Goal: Find specific page/section: Find specific page/section

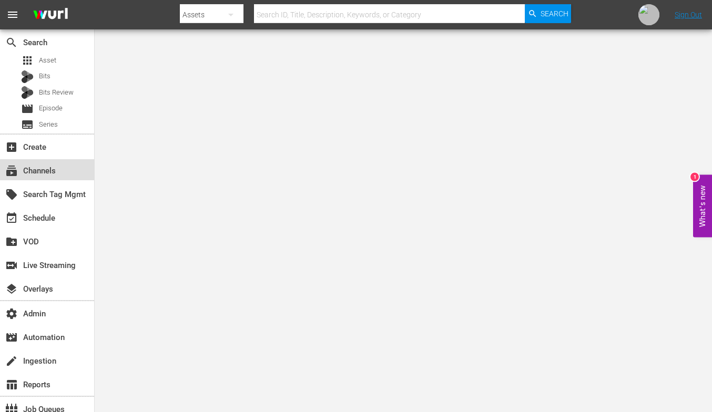
click at [51, 173] on div "subscriptions Channels" at bounding box center [29, 169] width 59 height 9
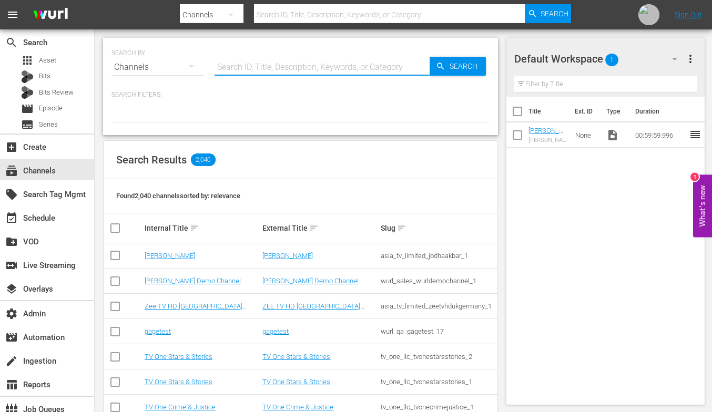
click at [283, 60] on input "text" at bounding box center [322, 67] width 215 height 25
paste input "bloomberg_bloombergoriginals_6"
type input "bloomberg_bloombergoriginals_6"
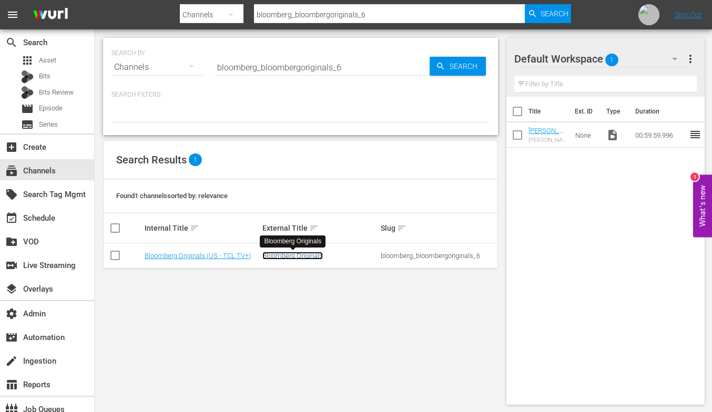
click at [283, 258] on link "Bloomberg Originals" at bounding box center [292, 256] width 60 height 8
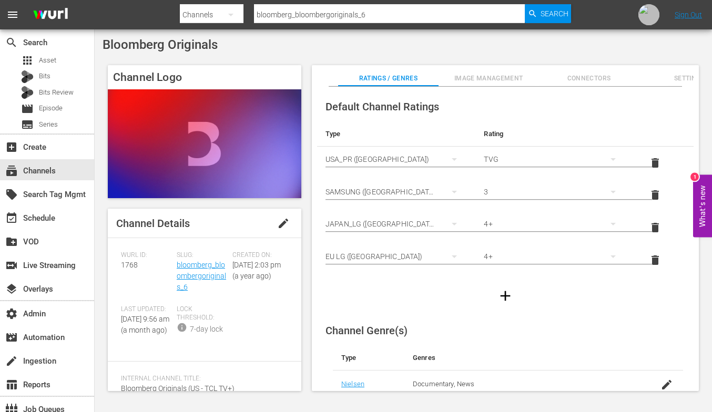
click at [192, 47] on span "Bloomberg Originals" at bounding box center [160, 44] width 115 height 15
copy div "Bloomberg Originals"
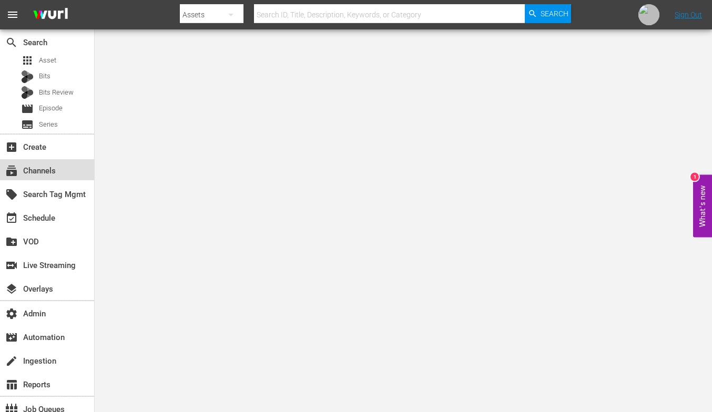
click at [39, 167] on div "subscriptions Channels" at bounding box center [29, 169] width 59 height 9
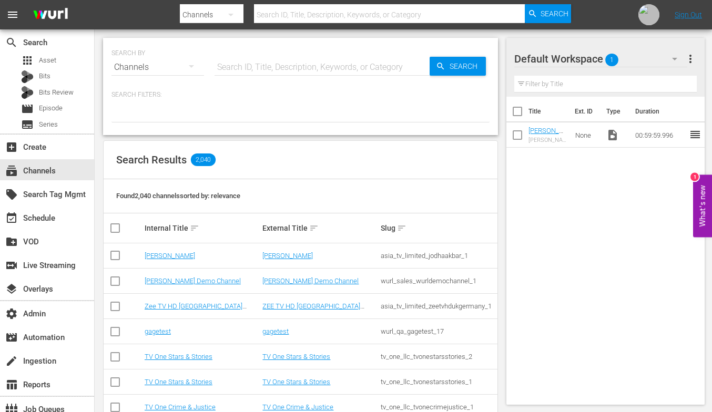
click at [287, 74] on input "text" at bounding box center [322, 67] width 215 height 25
paste input "bloomberg_bloombergoriginals_6"
type input "bloomberg_bloombergoriginals_6"
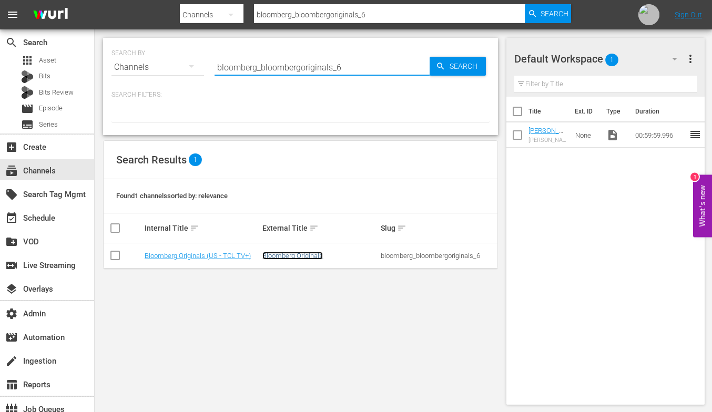
click at [318, 255] on link "Bloomberg Originals" at bounding box center [292, 256] width 60 height 8
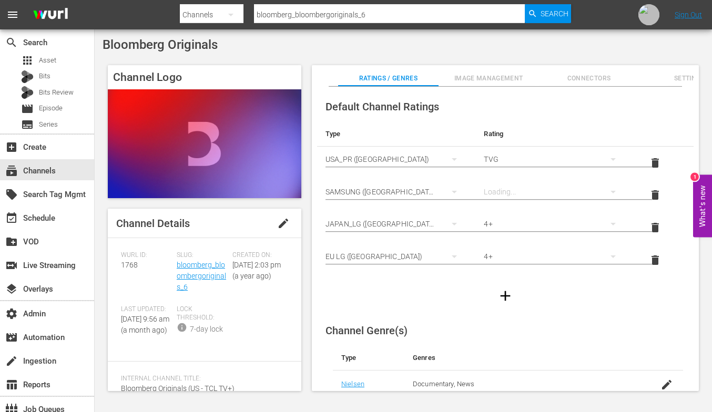
click at [183, 48] on span "Bloomberg Originals" at bounding box center [160, 44] width 115 height 15
copy div "Bloomberg Originals"
